Goal: Task Accomplishment & Management: Manage account settings

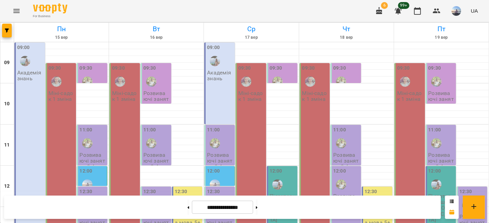
click at [55, 90] on p "Міні-садок 1 зміна" at bounding box center [61, 96] width 26 height 12
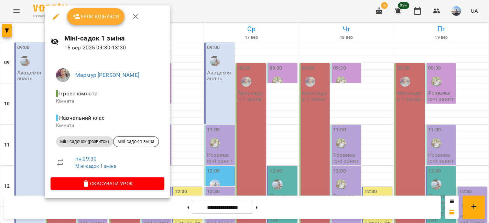
click at [103, 13] on span "Урок відбувся" at bounding box center [96, 16] width 47 height 8
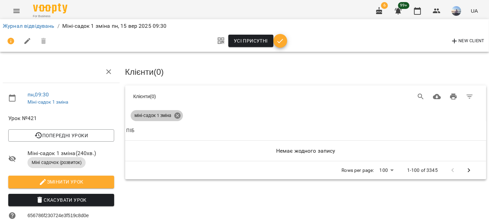
click at [174, 115] on icon at bounding box center [178, 116] width 8 height 8
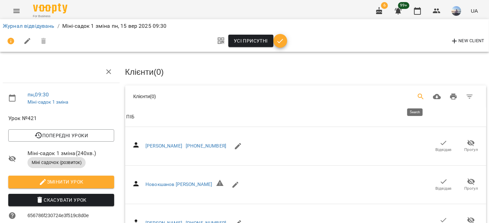
click at [383, 95] on icon "Search" at bounding box center [420, 97] width 8 height 8
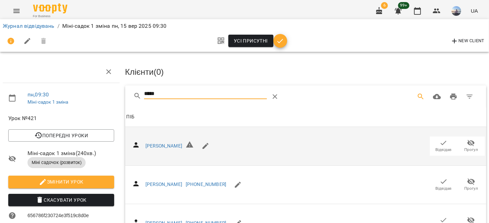
click at [383, 141] on icon "button" at bounding box center [443, 143] width 8 height 8
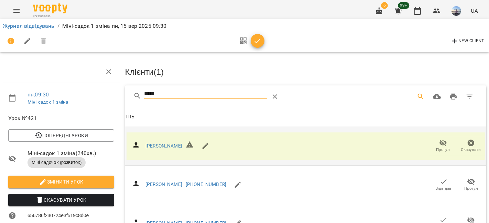
click at [210, 94] on input "*****" at bounding box center [205, 94] width 122 height 11
type input "*"
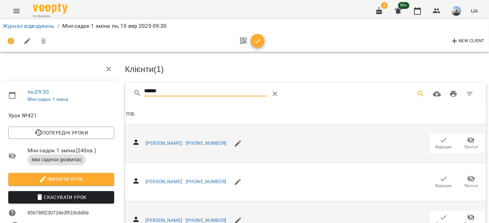
scroll to position [114, 0]
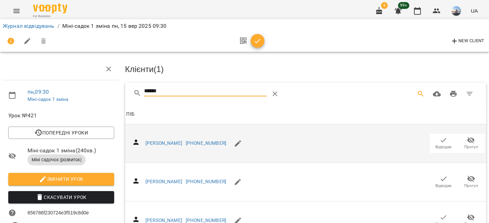
type input "******"
click at [261, 38] on span "button" at bounding box center [258, 41] width 14 height 8
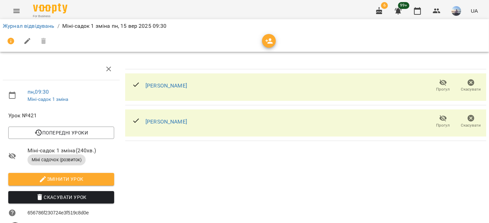
scroll to position [0, 0]
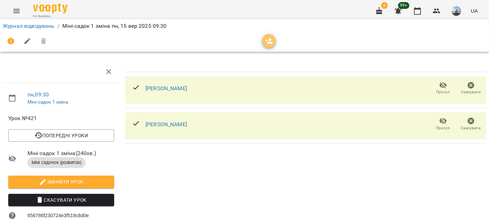
click at [271, 41] on icon "button" at bounding box center [269, 41] width 8 height 8
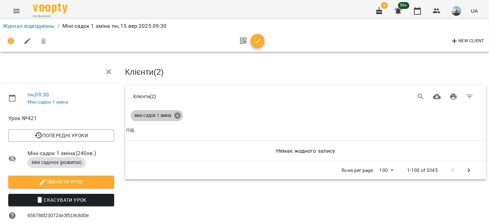
click at [176, 114] on icon at bounding box center [178, 116] width 8 height 8
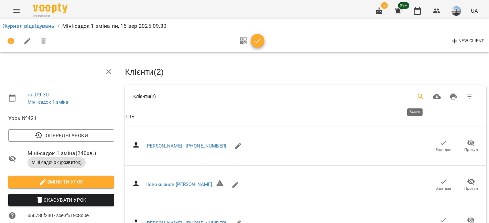
click at [383, 98] on icon "Search" at bounding box center [420, 97] width 8 height 8
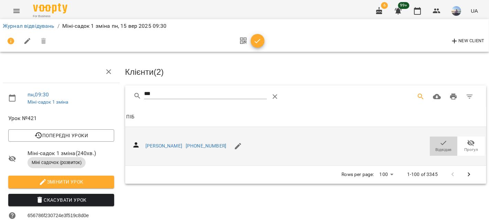
click at [383, 143] on icon "button" at bounding box center [443, 143] width 8 height 8
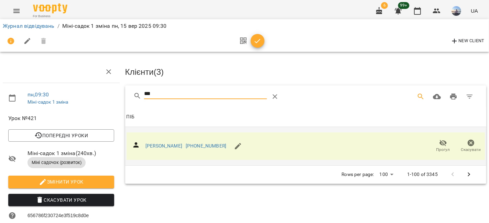
click at [246, 92] on input "***" at bounding box center [205, 94] width 122 height 11
type input "*"
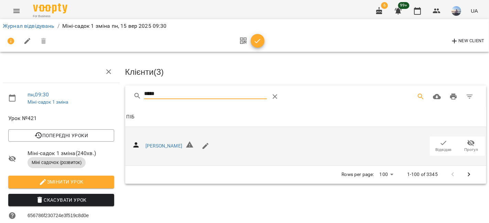
click at [383, 144] on icon "button" at bounding box center [443, 143] width 8 height 8
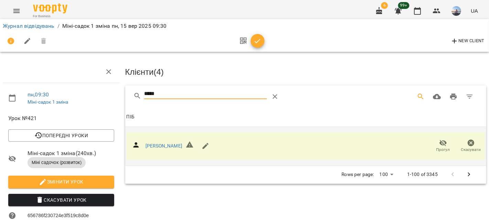
click at [181, 95] on input "*****" at bounding box center [205, 94] width 122 height 11
type input "*"
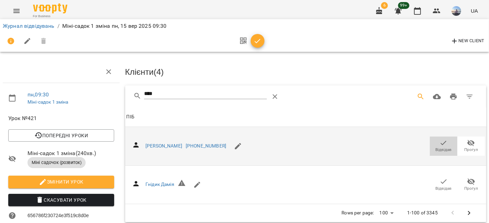
click at [383, 143] on icon "button" at bounding box center [443, 143] width 8 height 8
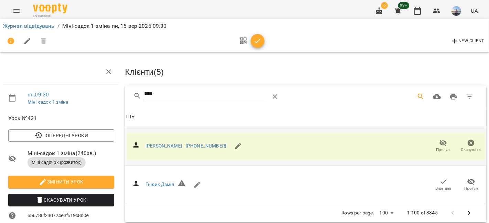
click at [174, 94] on input "****" at bounding box center [205, 94] width 122 height 11
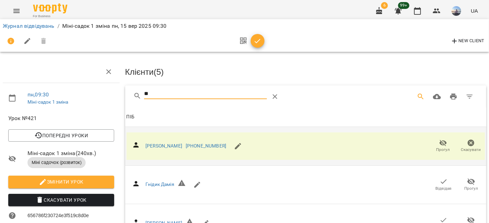
type input "*"
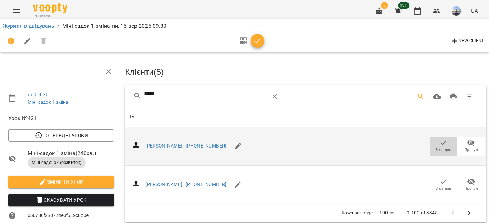
click at [383, 143] on span "Відвідав" at bounding box center [443, 146] width 19 height 14
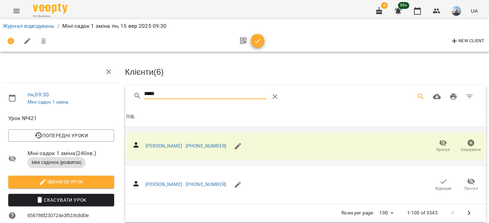
click at [177, 89] on input "*****" at bounding box center [205, 94] width 122 height 11
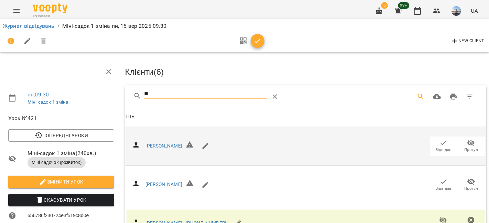
type input "*"
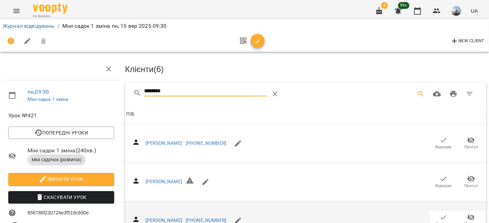
scroll to position [114, 0]
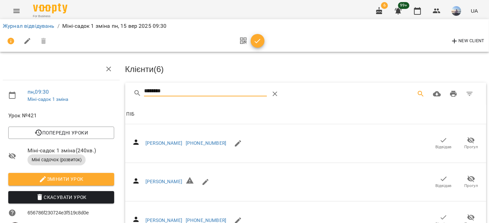
drag, startPoint x: 435, startPoint y: 145, endPoint x: 438, endPoint y: 150, distance: 5.7
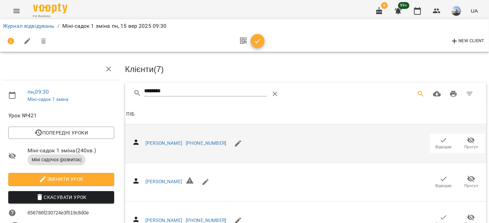
scroll to position [0, 0]
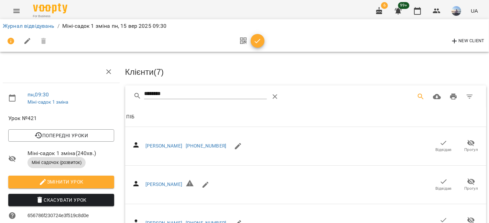
click at [174, 95] on input "********" at bounding box center [205, 94] width 122 height 11
type input "*"
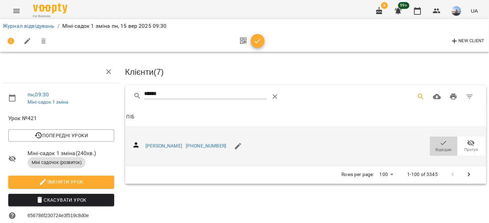
click at [383, 142] on icon "button" at bounding box center [444, 143] width 6 height 4
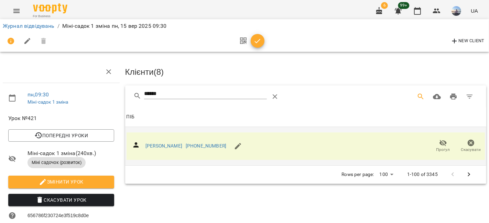
click at [216, 89] on input "******" at bounding box center [205, 94] width 122 height 11
type input "*"
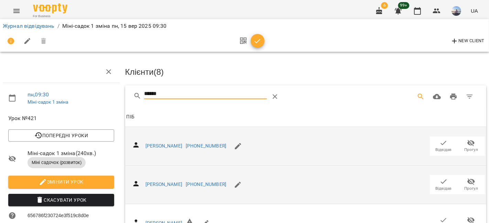
drag, startPoint x: 433, startPoint y: 180, endPoint x: 439, endPoint y: 185, distance: 7.6
click at [383, 181] on span "Відвідав" at bounding box center [443, 185] width 19 height 14
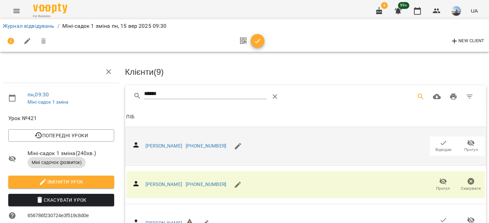
click at [202, 92] on input "******" at bounding box center [205, 94] width 122 height 11
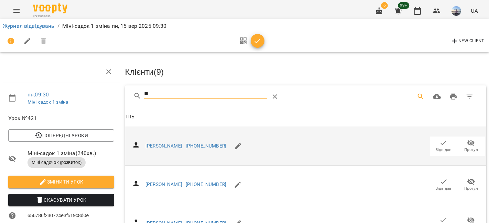
type input "*"
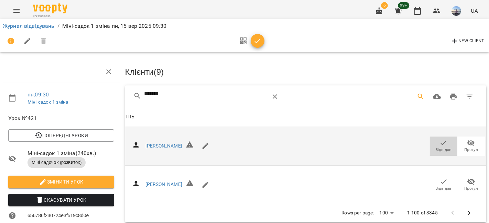
click at [383, 143] on span "Відвідав" at bounding box center [443, 146] width 19 height 14
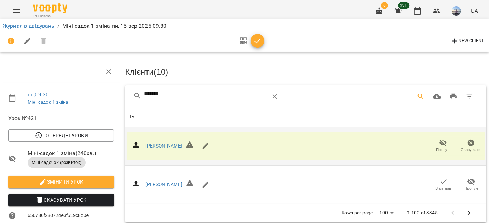
click at [210, 96] on input "*******" at bounding box center [205, 94] width 122 height 11
type input "*"
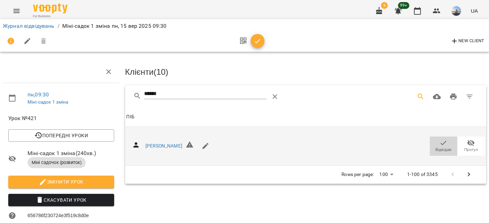
click at [383, 147] on span "Відвідав" at bounding box center [443, 150] width 16 height 6
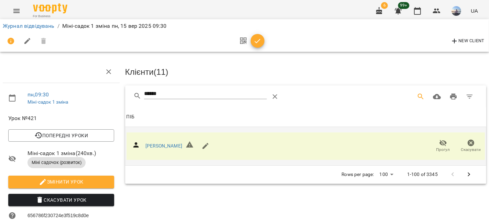
click at [231, 93] on input "******" at bounding box center [205, 94] width 122 height 11
type input "*"
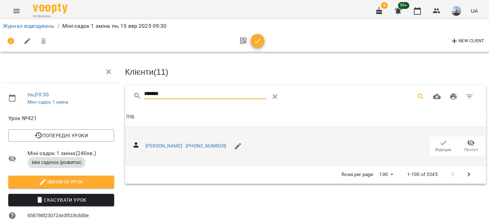
click at [383, 144] on icon "button" at bounding box center [443, 143] width 8 height 8
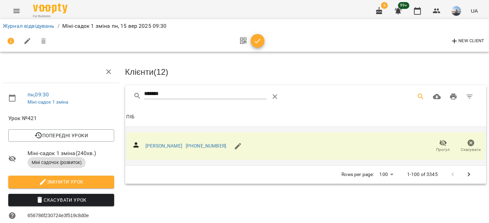
click at [221, 97] on input "*******" at bounding box center [205, 94] width 122 height 11
type input "*"
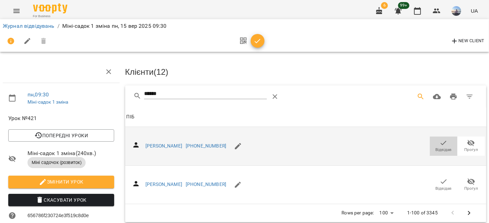
click at [383, 145] on span "Відвідав" at bounding box center [443, 146] width 19 height 14
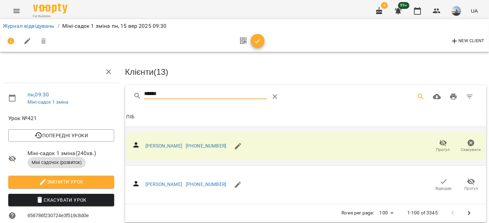
click at [200, 98] on input "******" at bounding box center [205, 94] width 122 height 11
type input "*"
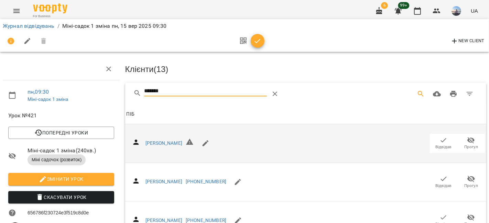
scroll to position [229, 0]
type input "*******"
click at [258, 38] on icon "button" at bounding box center [257, 41] width 8 height 8
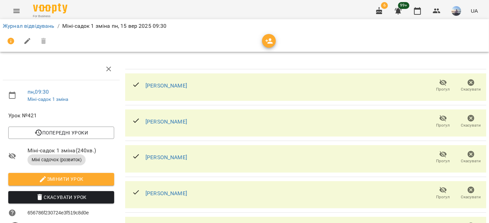
scroll to position [0, 0]
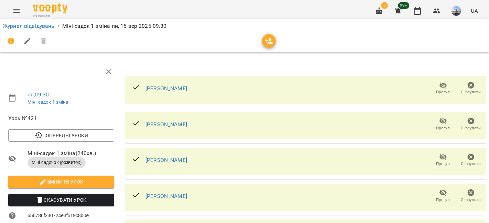
click at [269, 39] on icon "button" at bounding box center [269, 40] width 8 height 5
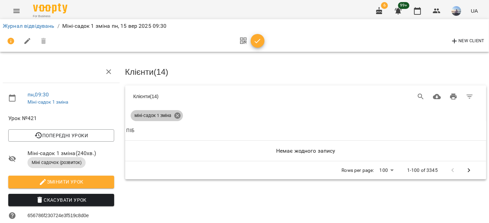
click at [175, 113] on icon at bounding box center [177, 116] width 6 height 6
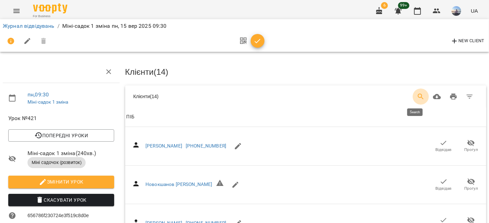
click at [383, 94] on icon "Search" at bounding box center [421, 97] width 6 height 6
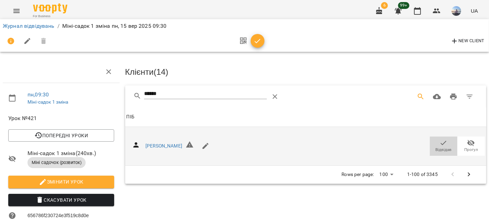
click at [383, 149] on span "Відвідав" at bounding box center [443, 150] width 16 height 6
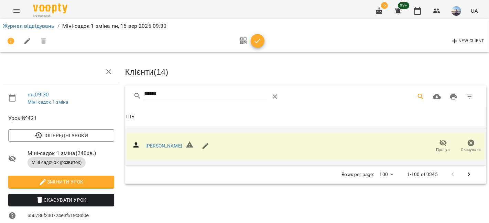
click at [184, 92] on input "******" at bounding box center [205, 94] width 122 height 11
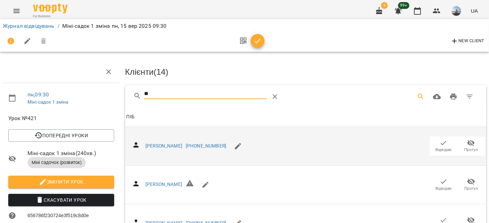
type input "*"
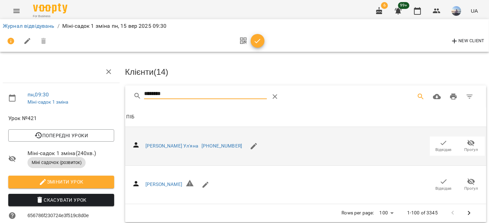
type input "********"
click at [383, 140] on icon "button" at bounding box center [443, 143] width 8 height 8
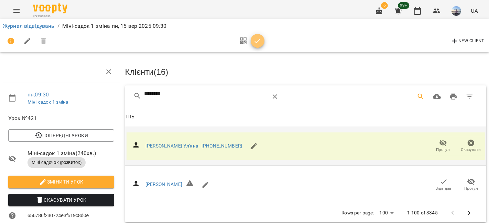
click at [262, 36] on button "button" at bounding box center [258, 41] width 14 height 14
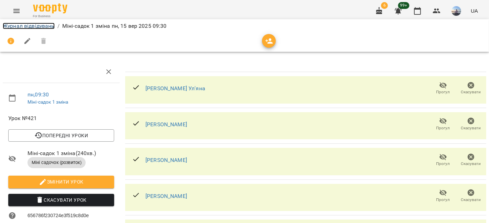
drag, startPoint x: 13, startPoint y: 24, endPoint x: 35, endPoint y: 29, distance: 22.9
click at [13, 24] on link "Журнал відвідувань" at bounding box center [29, 26] width 52 height 7
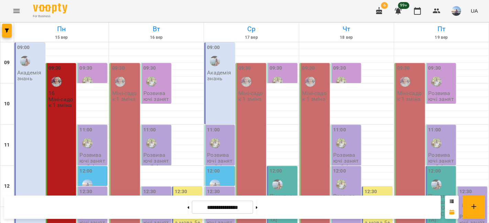
click at [88, 67] on label "09:30" at bounding box center [85, 69] width 13 height 8
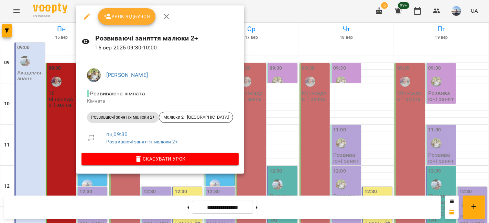
click at [134, 13] on span "Урок відбувся" at bounding box center [126, 16] width 47 height 8
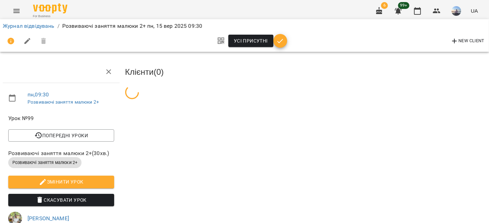
click at [279, 41] on icon "button" at bounding box center [280, 41] width 8 height 8
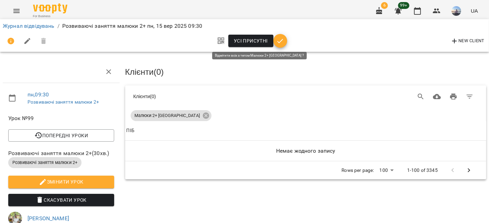
click at [270, 38] on button "Усі присутні" at bounding box center [250, 41] width 45 height 12
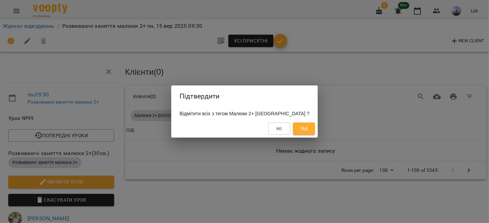
click at [352, 76] on div "Підтвердити Відмітити всіх з тегом Малюки 2+ [GEOGRAPHIC_DATA] ? Ні Так" at bounding box center [244, 111] width 489 height 223
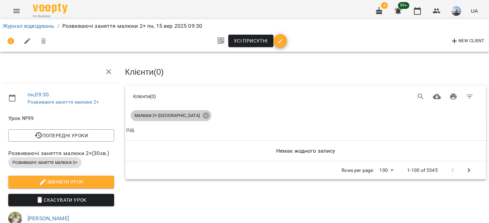
click at [202, 114] on icon at bounding box center [205, 116] width 6 height 6
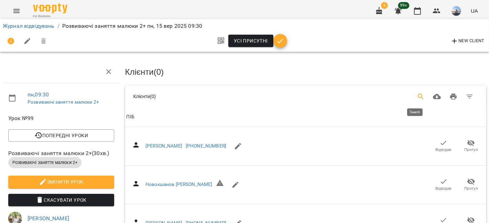
click at [383, 93] on icon "Search" at bounding box center [420, 97] width 8 height 8
type input "*"
drag, startPoint x: 34, startPoint y: 25, endPoint x: 58, endPoint y: 35, distance: 25.8
click at [34, 26] on link "Журнал відвідувань" at bounding box center [29, 26] width 52 height 7
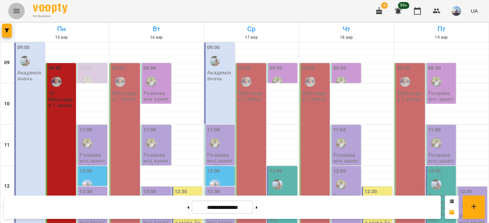
click at [18, 9] on icon "Menu" at bounding box center [16, 11] width 8 height 8
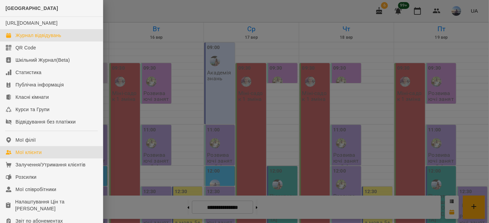
click at [40, 156] on div "Мої клієнти" at bounding box center [28, 152] width 26 height 7
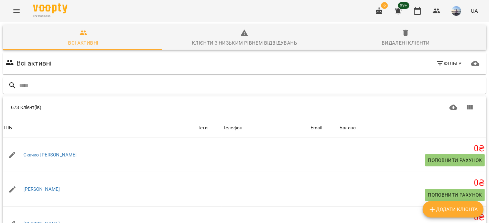
click at [383, 210] on span "Додати клієнта" at bounding box center [453, 209] width 50 height 8
select select "**"
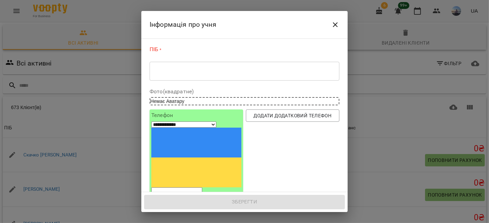
click at [200, 77] on div "* ​" at bounding box center [244, 71] width 190 height 19
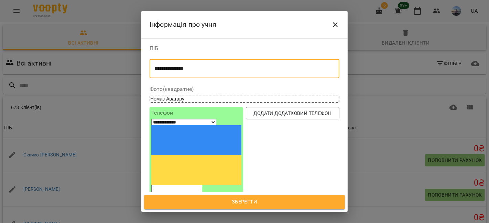
type textarea "**********"
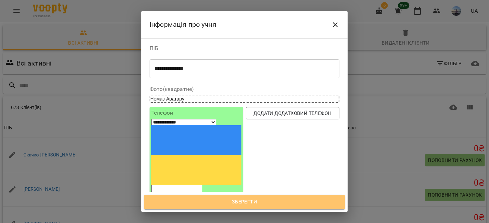
click at [237, 201] on span "Зберегти" at bounding box center [245, 202] width 186 height 9
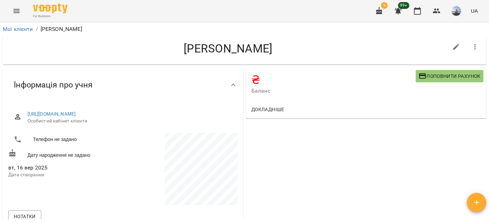
click at [451, 41] on button "button" at bounding box center [456, 47] width 16 height 16
select select "**"
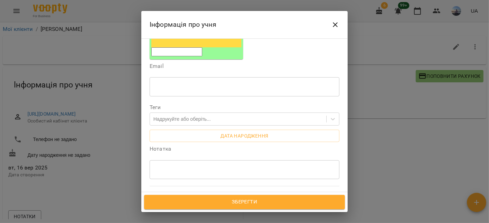
scroll to position [153, 0]
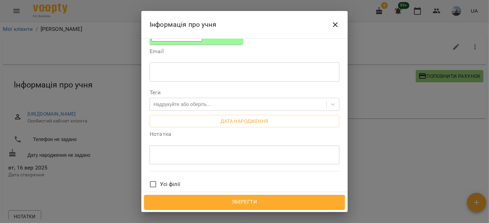
click at [242, 202] on span "Зберегти" at bounding box center [245, 202] width 186 height 9
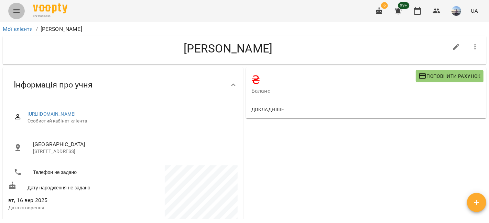
click at [14, 13] on icon "Menu" at bounding box center [16, 11] width 6 height 4
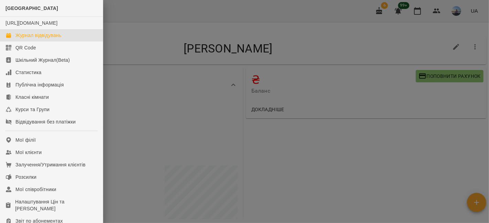
click at [39, 38] on link "Журнал відвідувань" at bounding box center [51, 35] width 103 height 12
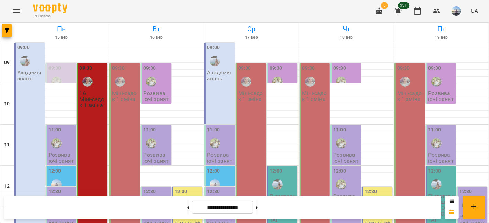
click at [143, 77] on div at bounding box center [151, 82] width 16 height 16
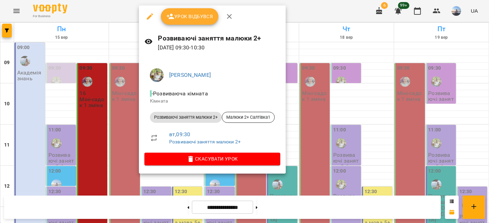
click at [177, 14] on span "Урок відбувся" at bounding box center [189, 16] width 47 height 8
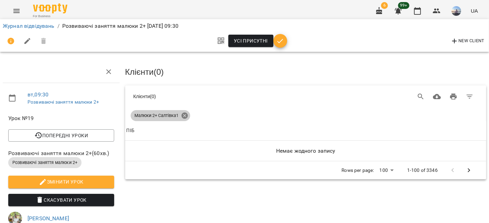
click at [182, 113] on icon at bounding box center [185, 116] width 8 height 8
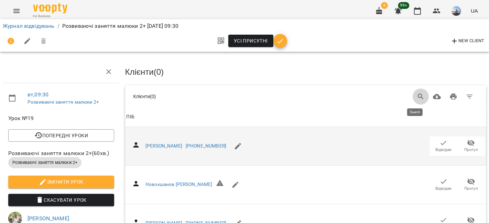
drag, startPoint x: 416, startPoint y: 94, endPoint x: 466, endPoint y: 140, distance: 67.9
click at [418, 94] on icon "Search" at bounding box center [421, 97] width 6 height 6
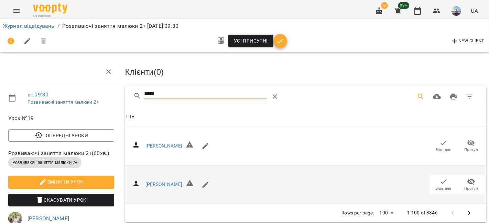
type input "*****"
click at [439, 181] on icon "button" at bounding box center [443, 182] width 8 height 8
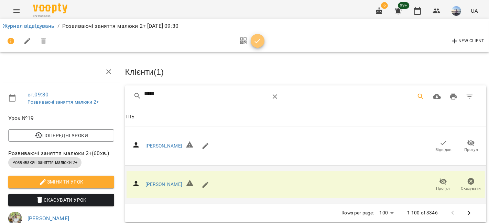
click at [259, 40] on icon "button" at bounding box center [257, 41] width 8 height 8
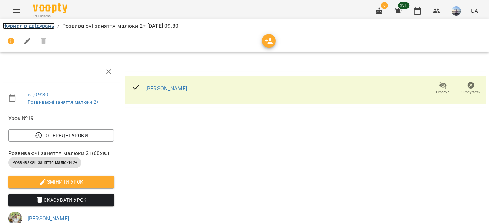
drag, startPoint x: 24, startPoint y: 23, endPoint x: 48, endPoint y: 44, distance: 31.2
click at [24, 23] on link "Журнал відвідувань" at bounding box center [29, 26] width 52 height 7
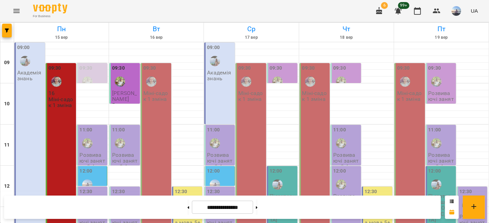
click at [126, 81] on div "09:30" at bounding box center [125, 77] width 26 height 25
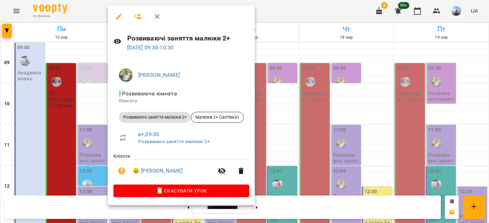
drag, startPoint x: 91, startPoint y: 69, endPoint x: 94, endPoint y: 79, distance: 10.8
click at [91, 69] on div at bounding box center [244, 111] width 489 height 223
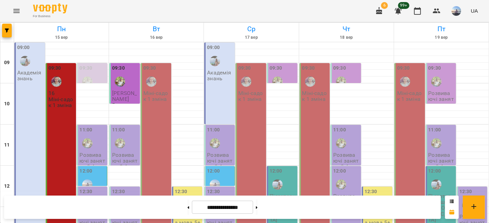
click at [91, 73] on div "09:30" at bounding box center [92, 77] width 26 height 25
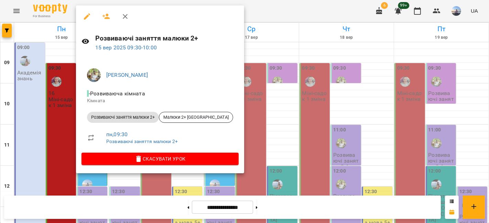
click at [266, 12] on div at bounding box center [244, 111] width 489 height 223
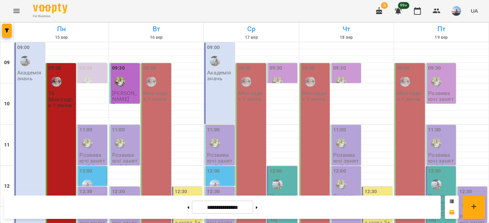
click at [93, 76] on div at bounding box center [87, 82] width 16 height 16
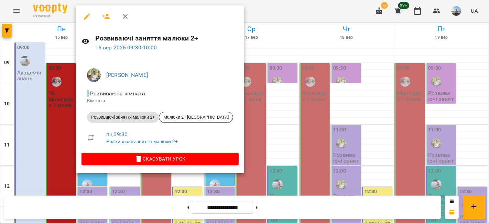
click at [287, 6] on div at bounding box center [244, 111] width 489 height 223
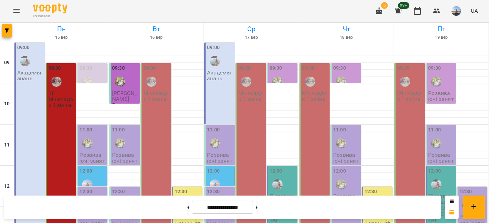
click at [19, 12] on icon "Menu" at bounding box center [16, 11] width 6 height 4
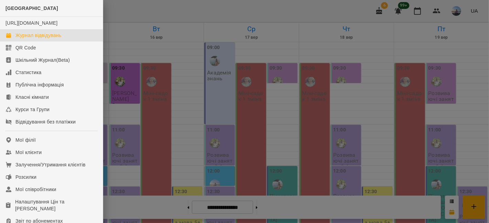
click at [215, 70] on div at bounding box center [244, 111] width 489 height 223
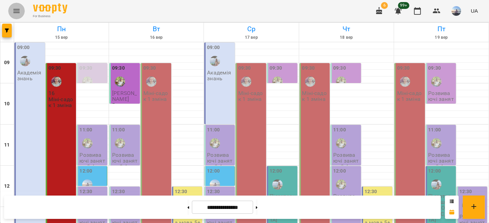
click at [12, 11] on icon "Menu" at bounding box center [16, 11] width 8 height 8
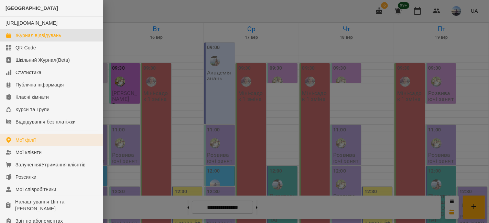
scroll to position [38, 0]
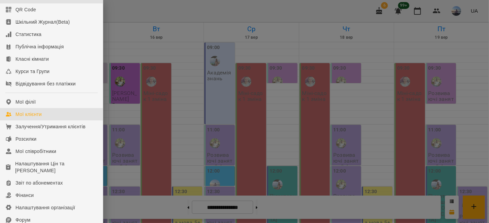
drag, startPoint x: 28, startPoint y: 121, endPoint x: 196, endPoint y: 119, distance: 168.4
click at [28, 118] on div "Мої клієнти" at bounding box center [28, 114] width 26 height 7
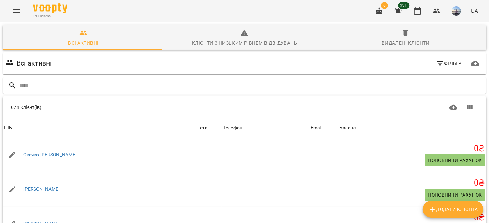
click at [462, 210] on span "Додати клієнта" at bounding box center [453, 209] width 50 height 8
select select "**"
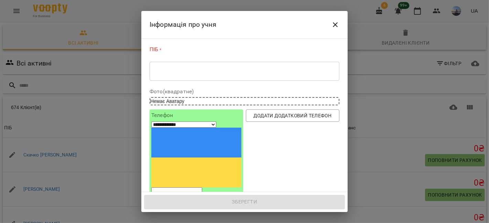
click at [196, 77] on div "* ​" at bounding box center [244, 71] width 190 height 19
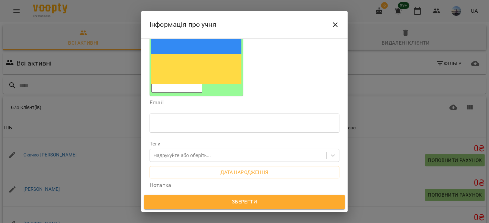
scroll to position [153, 0]
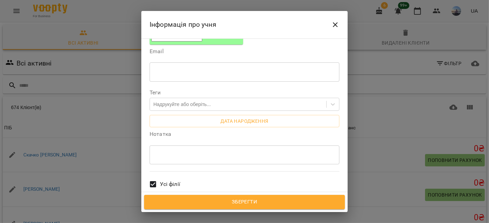
type textarea "**********"
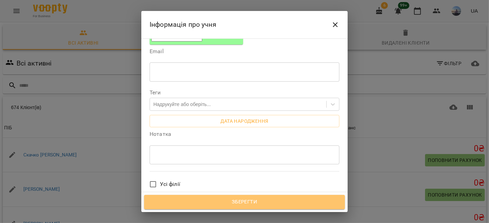
click at [233, 200] on span "Зберегти" at bounding box center [245, 202] width 186 height 9
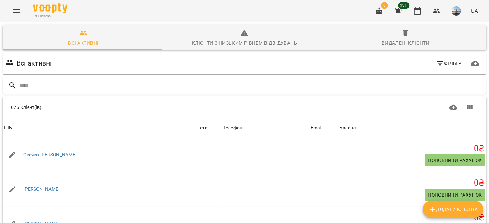
click at [15, 9] on icon "Menu" at bounding box center [16, 11] width 6 height 4
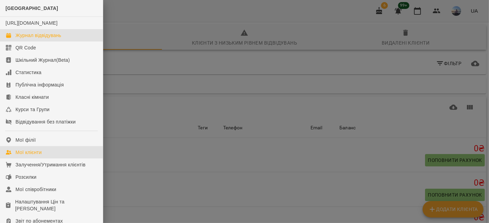
click at [50, 39] on div "Журнал відвідувань" at bounding box center [38, 35] width 46 height 7
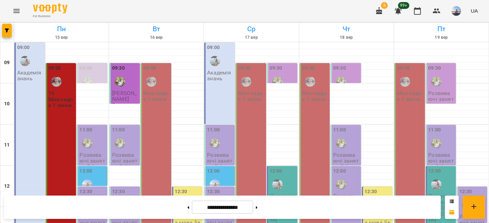
click at [92, 73] on div "09:30" at bounding box center [92, 77] width 26 height 25
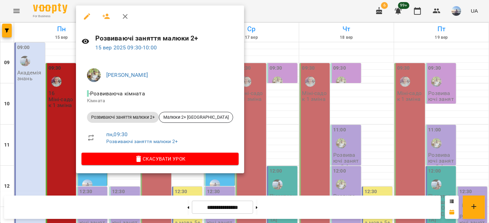
click at [54, 49] on div at bounding box center [244, 111] width 489 height 223
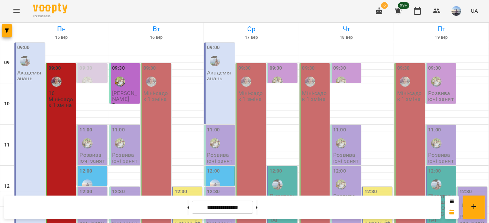
click at [97, 72] on div "09:30" at bounding box center [92, 77] width 26 height 25
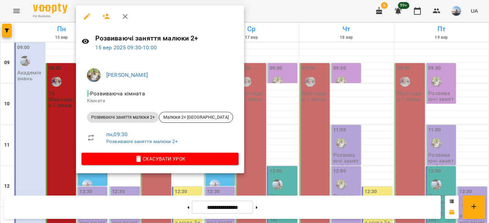
click at [105, 14] on icon "button" at bounding box center [106, 16] width 8 height 8
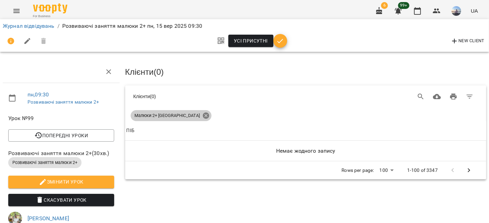
click at [202, 114] on icon at bounding box center [206, 116] width 8 height 8
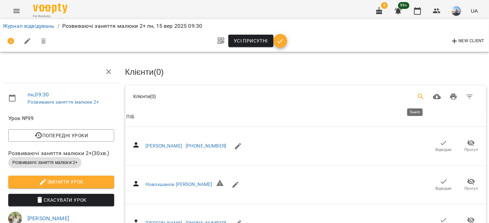
click at [412, 93] on button "Search" at bounding box center [420, 97] width 16 height 16
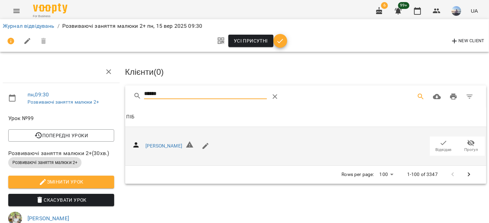
click at [441, 152] on button "Відвідав" at bounding box center [443, 146] width 27 height 19
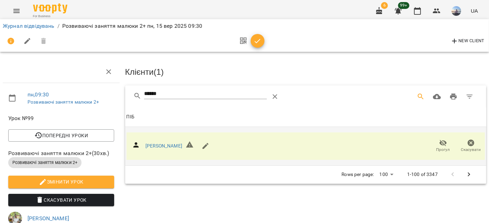
click at [183, 92] on input "******" at bounding box center [205, 94] width 122 height 11
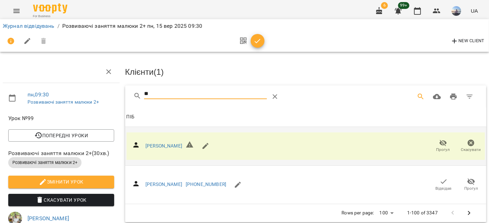
type input "*"
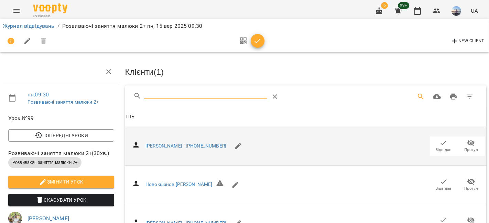
click at [262, 38] on span "button" at bounding box center [258, 41] width 14 height 8
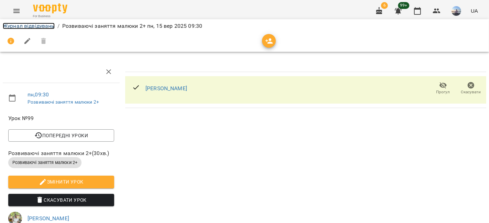
click at [28, 24] on link "Журнал відвідувань" at bounding box center [29, 26] width 52 height 7
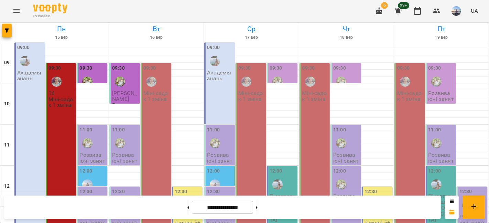
scroll to position [76, 0]
click at [88, 138] on img "Шевченко Катерина Олегівна" at bounding box center [87, 143] width 10 height 10
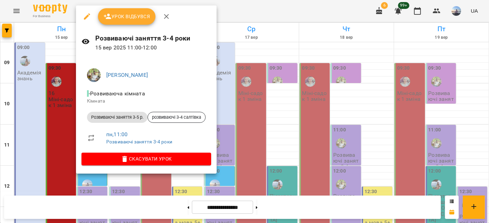
click at [118, 9] on button "Урок відбувся" at bounding box center [127, 16] width 58 height 16
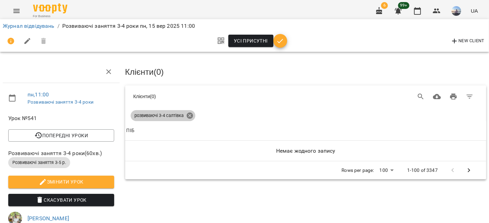
click at [187, 114] on icon at bounding box center [189, 116] width 6 height 6
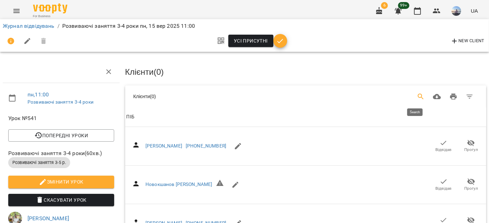
click at [418, 94] on icon "Search" at bounding box center [421, 97] width 6 height 6
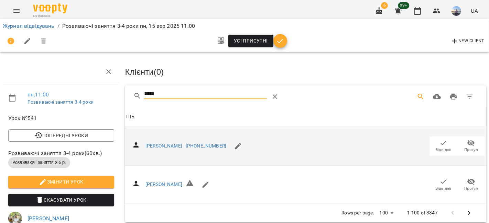
type input "*****"
click at [439, 140] on icon "button" at bounding box center [443, 143] width 8 height 8
